Goal: Task Accomplishment & Management: Complete application form

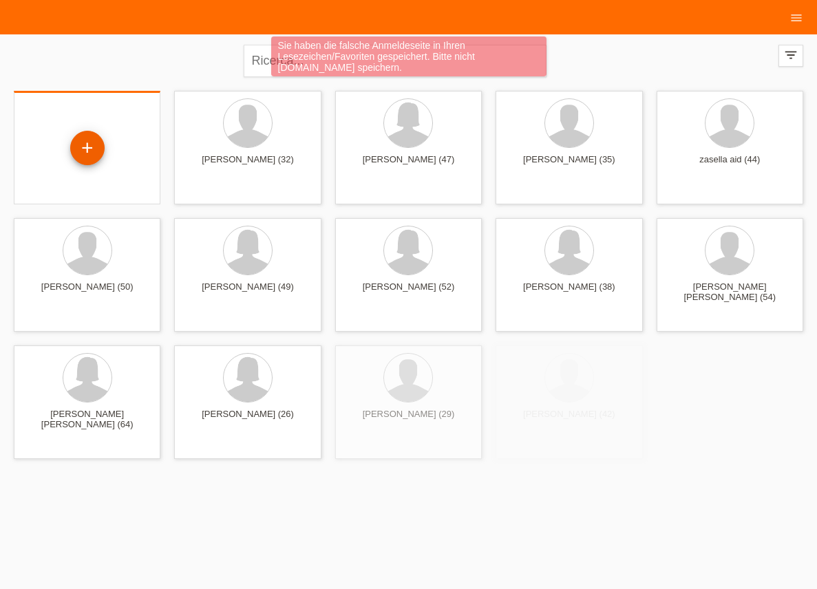
click at [79, 149] on div "+" at bounding box center [87, 148] width 34 height 34
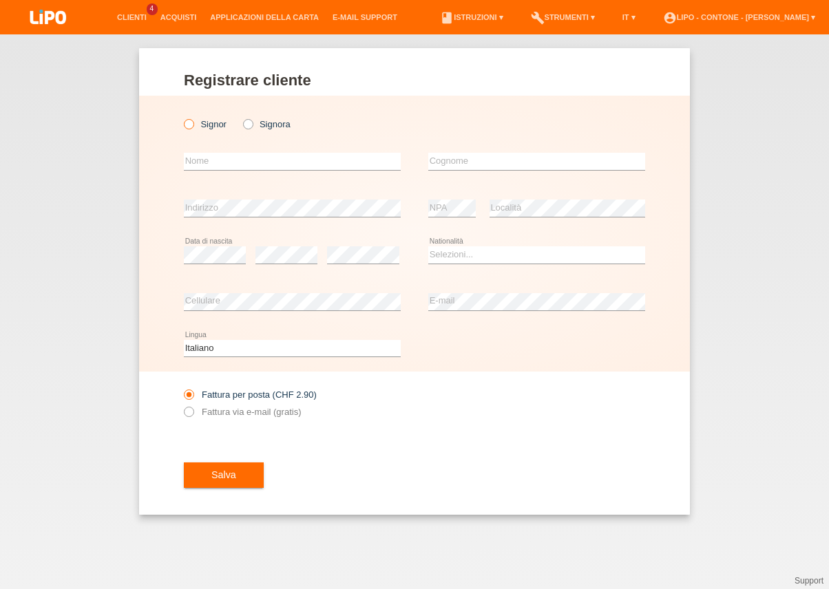
click at [182, 117] on icon at bounding box center [182, 117] width 0 height 0
click at [193, 126] on input "Signor" at bounding box center [188, 123] width 9 height 9
radio input "true"
click at [221, 156] on input "text" at bounding box center [292, 161] width 217 height 17
type input "LUCA"
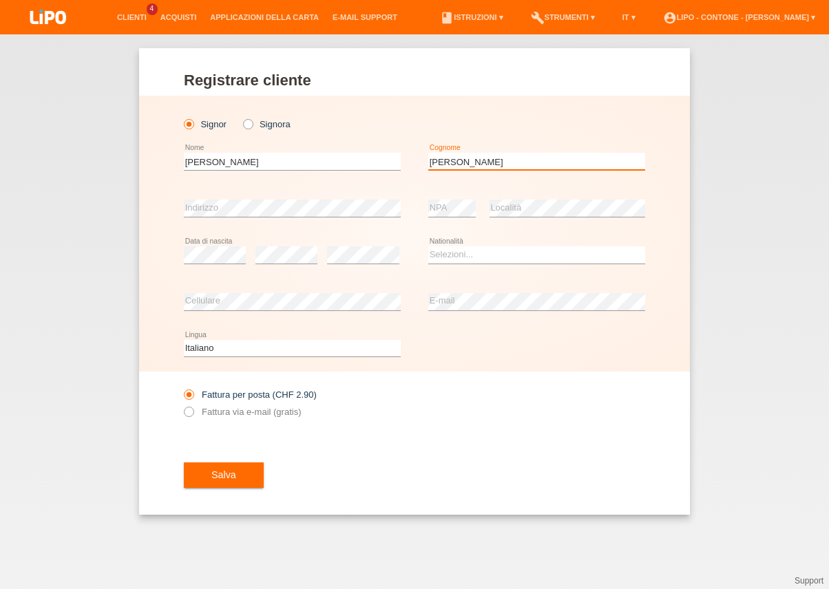
type input "NEGRI"
click at [428, 246] on select "Selezioni... Svizzera Austria Germania Liechtenstein ------------ Afghanistan A…" at bounding box center [536, 254] width 217 height 17
select select "CH"
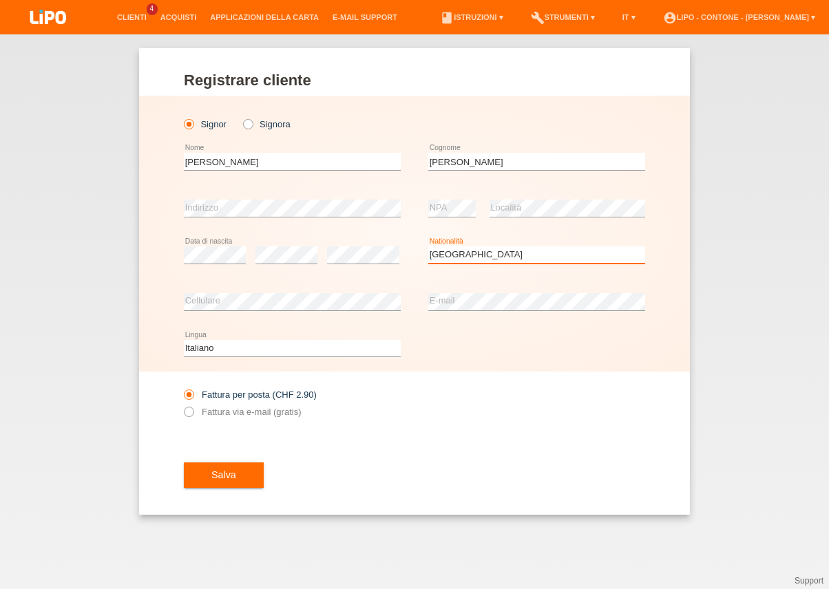
click at [0, 0] on option "Svizzera" at bounding box center [0, 0] width 0 height 0
click at [213, 411] on label "Fattura via e-mail (gratis)" at bounding box center [242, 412] width 117 height 10
click at [193, 411] on input "Fattura via e-mail (gratis)" at bounding box center [188, 415] width 9 height 17
radio input "true"
click at [222, 480] on span "Salva" at bounding box center [223, 474] width 25 height 11
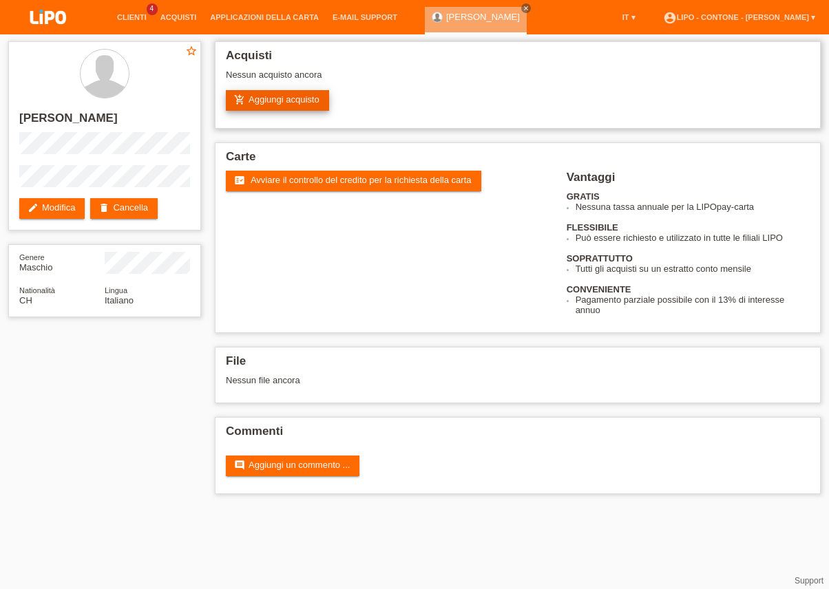
click at [312, 107] on link "add_shopping_cart Aggiungi acquisto" at bounding box center [277, 100] width 103 height 21
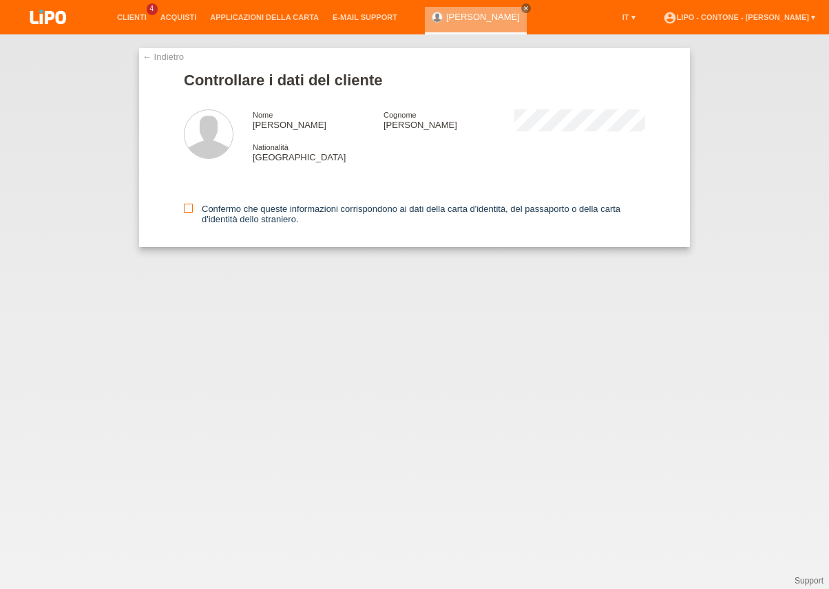
click at [201, 210] on label "Confermo che queste informazioni corrispondono ai dati della carta d'identità, …" at bounding box center [414, 214] width 461 height 21
click at [193, 210] on input "Confermo che queste informazioni corrispondono ai dati della carta d'identità, …" at bounding box center [188, 208] width 9 height 9
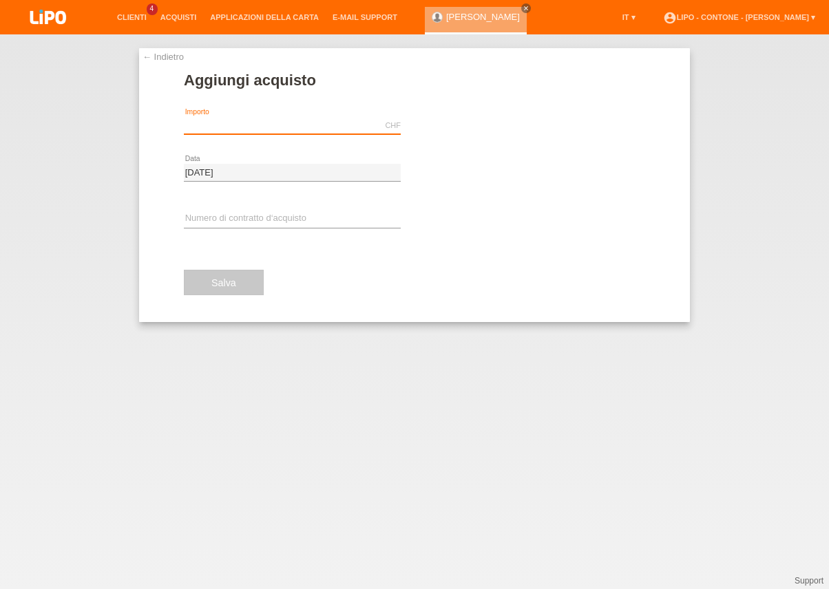
click at [242, 127] on input "text" at bounding box center [292, 125] width 217 height 17
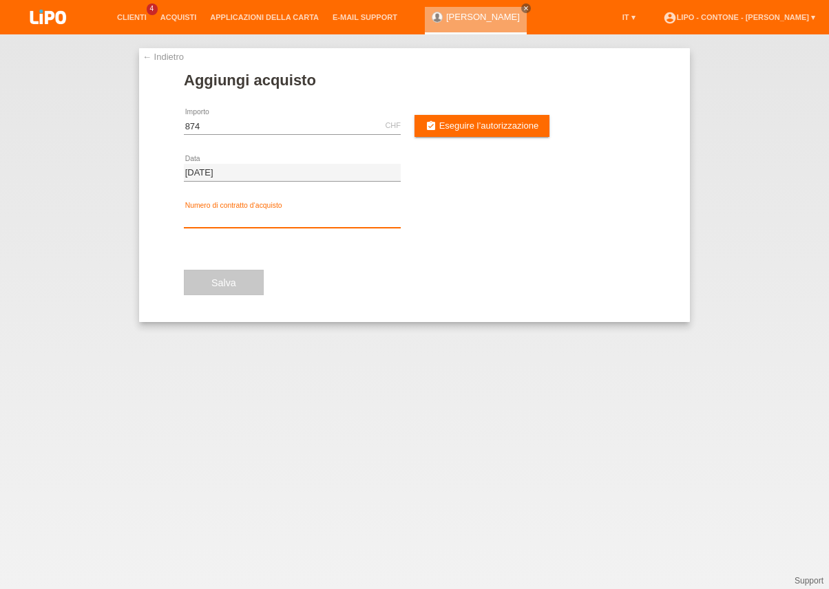
type input "874.00"
click at [320, 213] on input "text" at bounding box center [292, 219] width 217 height 17
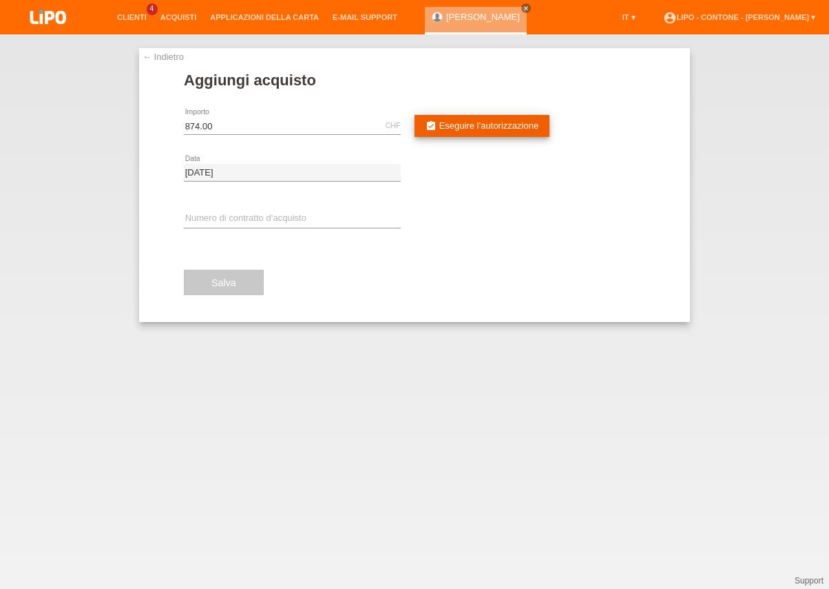
click at [511, 120] on link "assignment_turned_in Eseguire l’autorizzazione" at bounding box center [481, 126] width 135 height 22
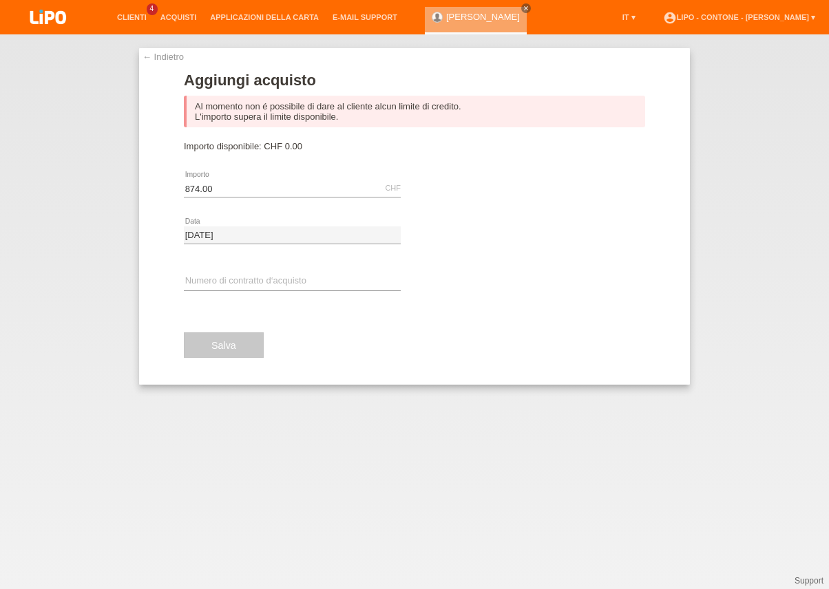
click at [164, 59] on link "← Indietro" at bounding box center [162, 57] width 41 height 10
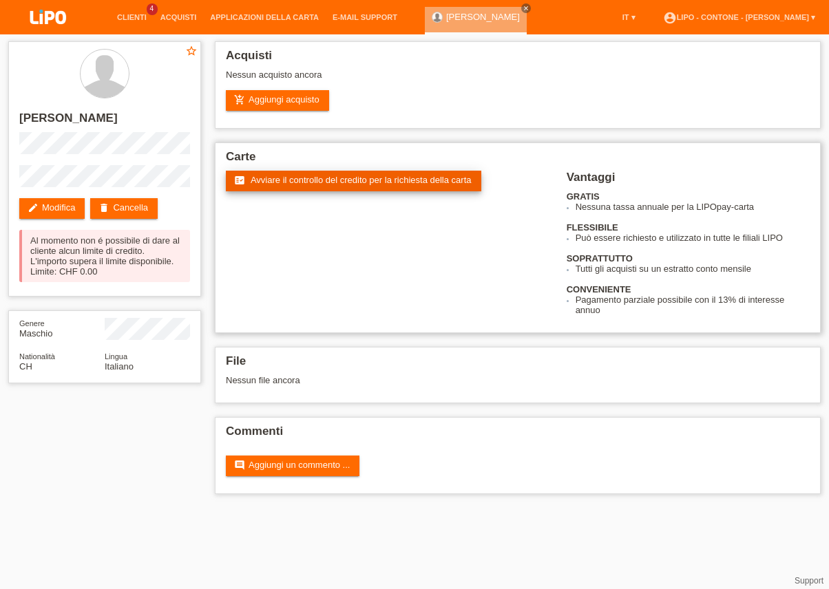
click at [307, 189] on link "fact_check Avviare il controllo del credito per la richiesta della carta" at bounding box center [353, 181] width 255 height 21
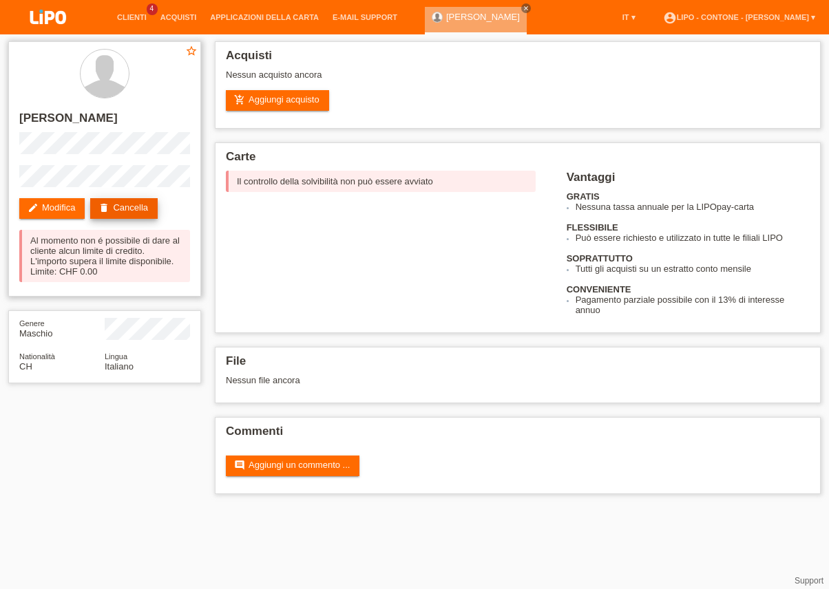
click at [120, 211] on link "delete Cancella" at bounding box center [123, 208] width 67 height 21
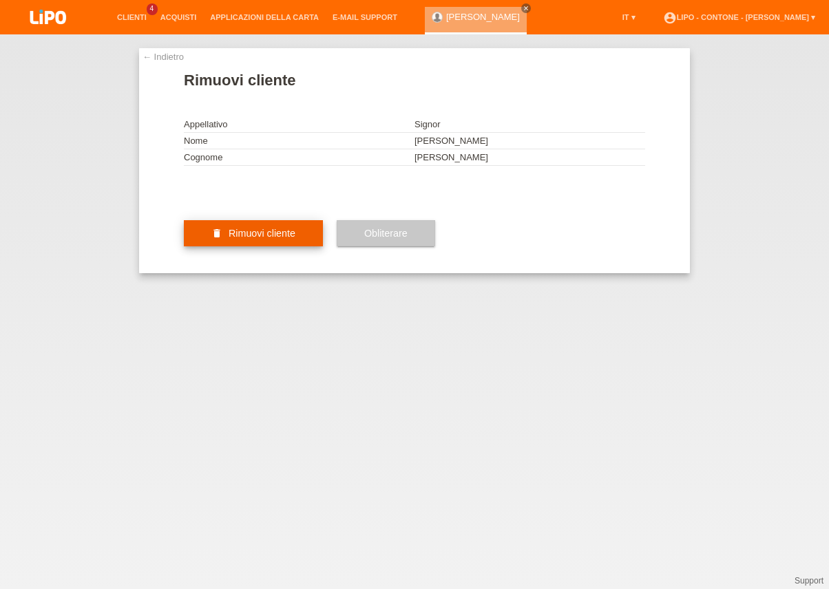
click at [260, 239] on span "Rimuovi cliente" at bounding box center [262, 233] width 67 height 11
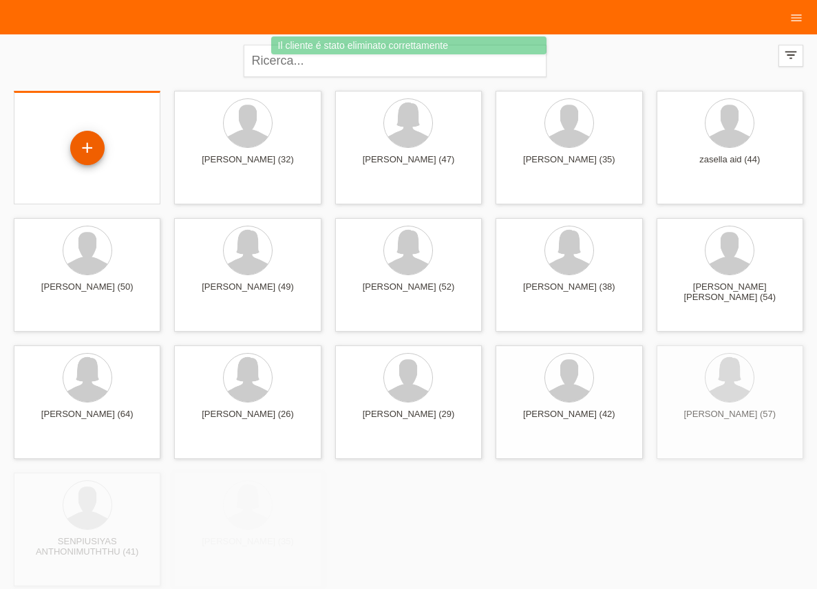
click at [74, 149] on div "+" at bounding box center [87, 148] width 34 height 34
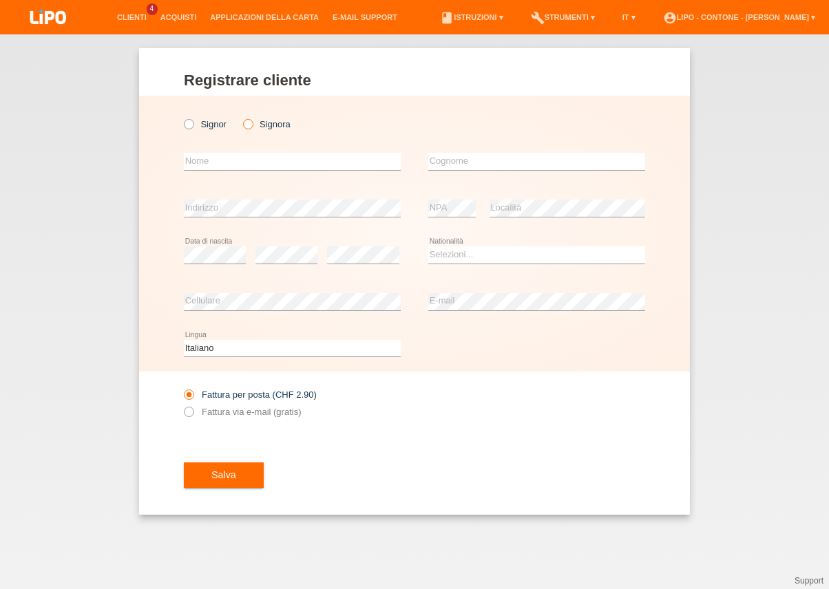
click at [240, 117] on icon at bounding box center [240, 117] width 0 height 0
click at [246, 123] on input "Signora" at bounding box center [247, 123] width 9 height 9
radio input "true"
click at [244, 159] on input "text" at bounding box center [292, 161] width 217 height 17
type input "TIZIANA"
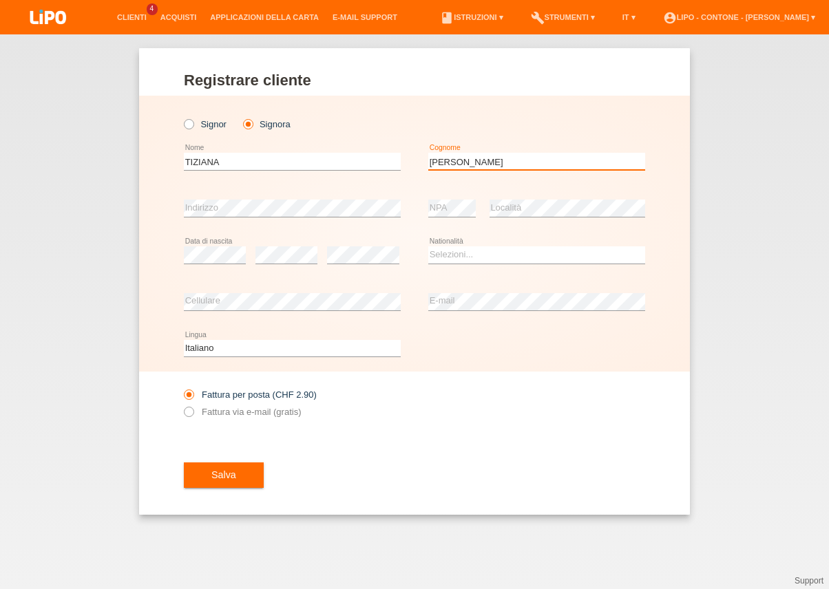
type input "NEGRI"
click at [428, 246] on select "Selezioni... Svizzera Austria Germania Liechtenstein ------------ Afghanistan A…" at bounding box center [536, 254] width 217 height 17
select select "CH"
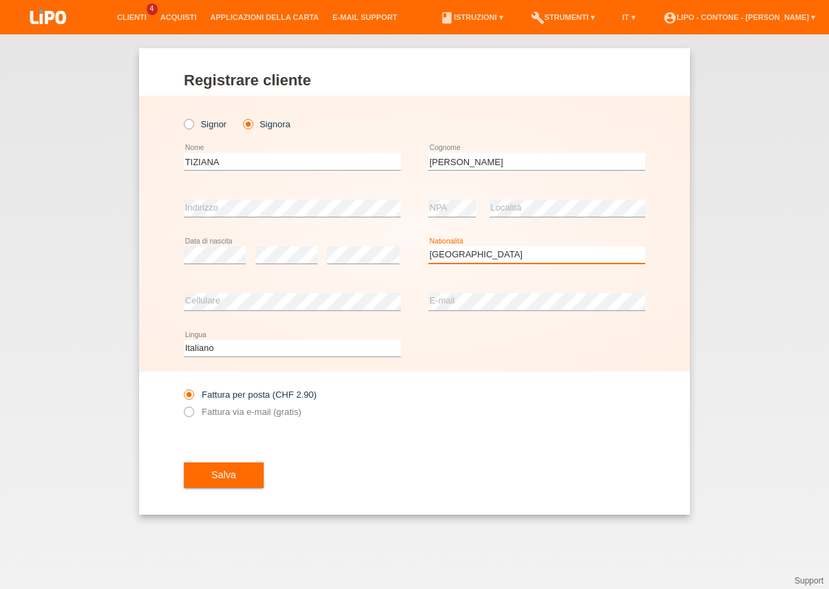
click at [0, 0] on option "Svizzera" at bounding box center [0, 0] width 0 height 0
click at [216, 485] on button "Salva" at bounding box center [224, 476] width 80 height 26
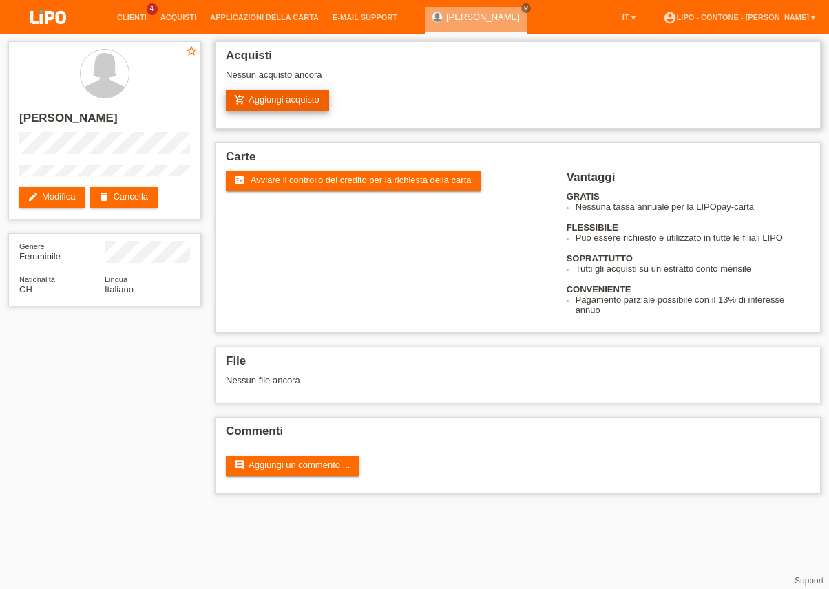
click at [314, 105] on link "add_shopping_cart Aggiungi acquisto" at bounding box center [277, 100] width 103 height 21
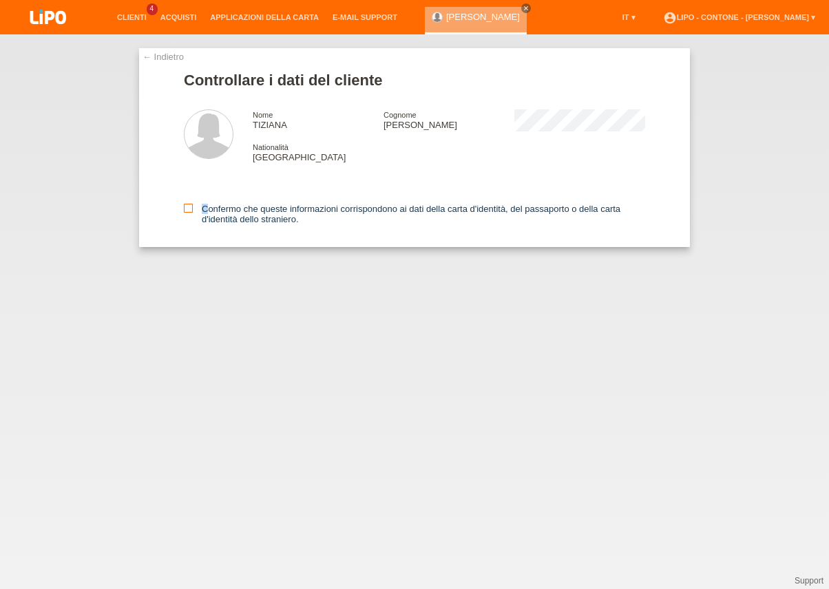
click at [191, 216] on label "Confermo che queste informazioni corrispondono ai dati della carta d'identità, …" at bounding box center [414, 214] width 461 height 21
click at [187, 206] on div "Confermo che queste informazioni corrispondono ai dati della carta d'identità, …" at bounding box center [414, 211] width 461 height 71
click at [186, 210] on icon at bounding box center [188, 208] width 9 height 9
click at [186, 210] on input "Confermo che queste informazioni corrispondono ai dati della carta d'identità, …" at bounding box center [188, 208] width 9 height 9
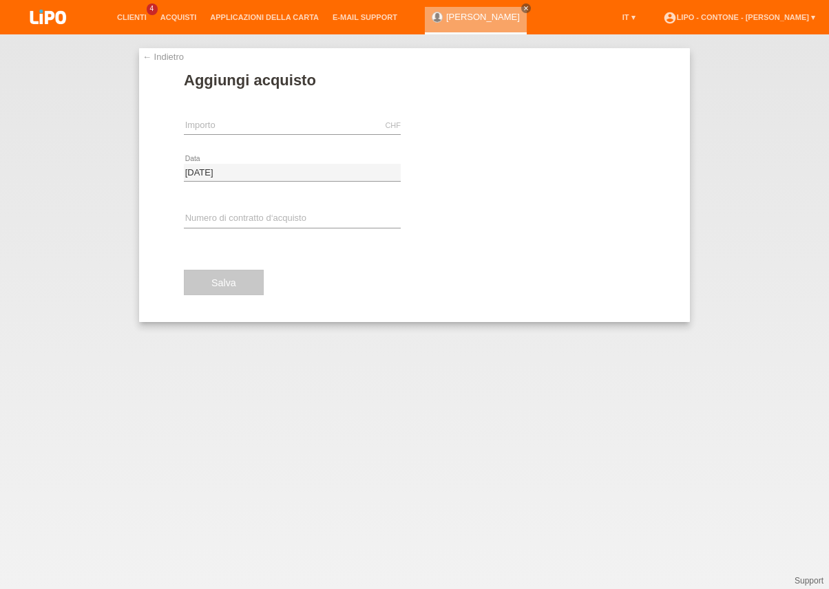
click at [260, 115] on div "CHF error Importo" at bounding box center [292, 126] width 217 height 47
click at [255, 120] on input "text" at bounding box center [292, 125] width 217 height 17
type input "874.00"
click at [452, 131] on link "assignment_turned_in Eseguire l’autorizzazione" at bounding box center [481, 126] width 135 height 22
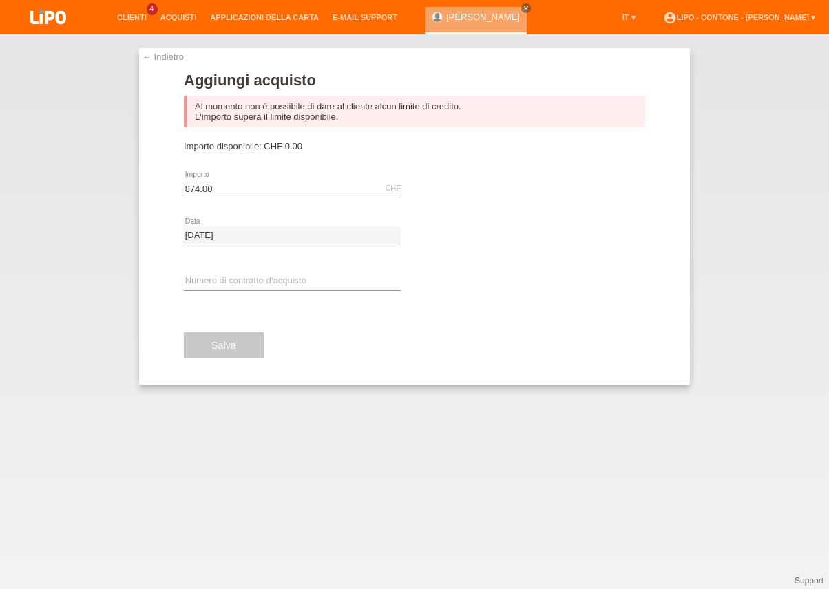
click at [175, 60] on link "← Indietro" at bounding box center [162, 57] width 41 height 10
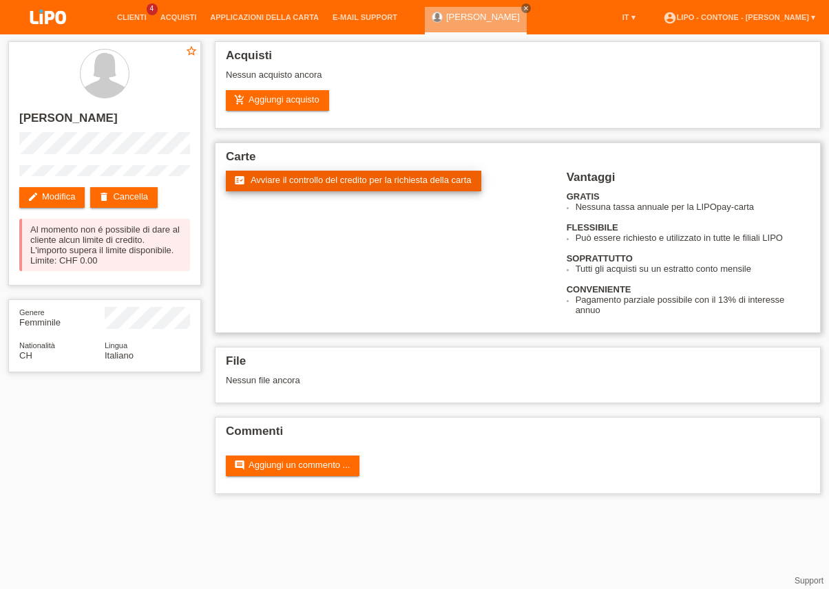
click at [288, 181] on span "Avviare il controllo del credito per la richiesta della carta" at bounding box center [361, 180] width 221 height 10
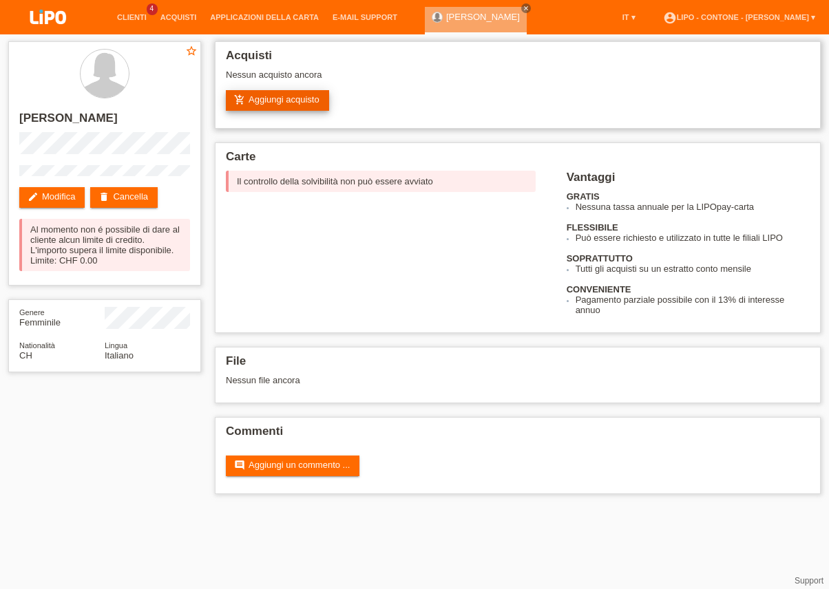
click at [304, 105] on link "add_shopping_cart Aggiungi acquisto" at bounding box center [277, 100] width 103 height 21
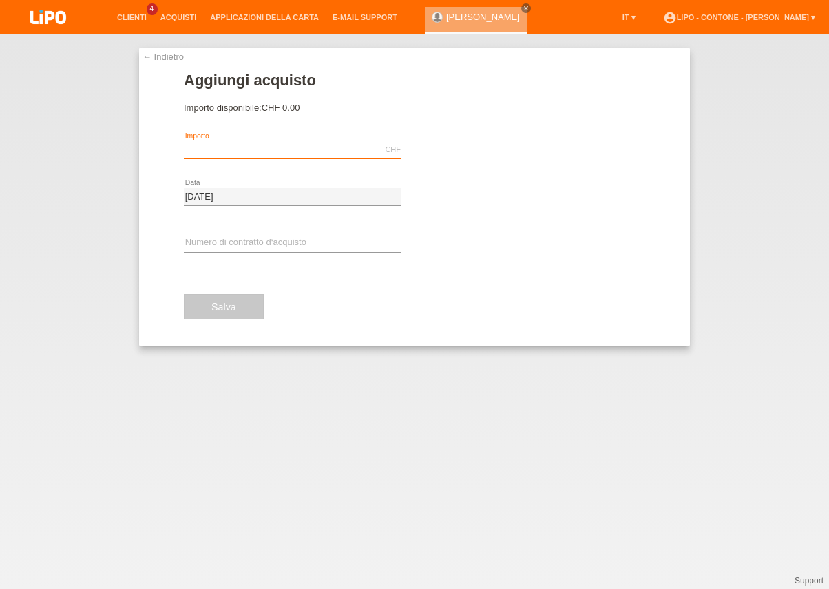
click at [304, 151] on input "text" at bounding box center [292, 149] width 217 height 17
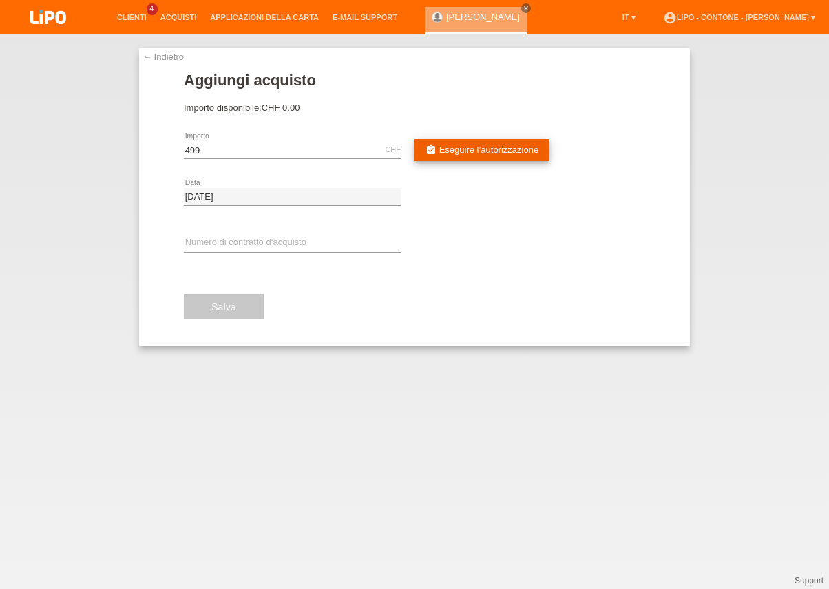
type input "499.00"
click at [472, 148] on span "Eseguire l’autorizzazione" at bounding box center [489, 150] width 100 height 10
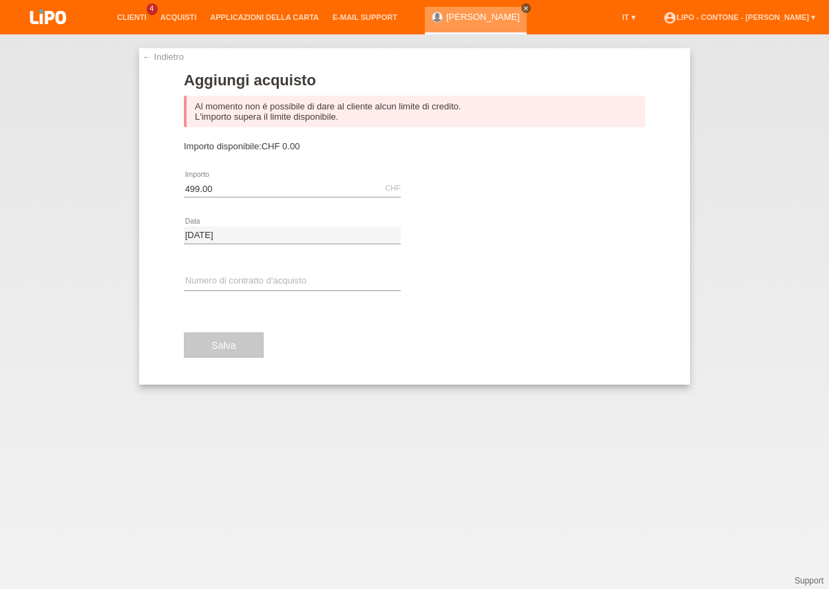
click at [522, 10] on icon "close" at bounding box center [525, 8] width 7 height 7
